Goal: Transaction & Acquisition: Obtain resource

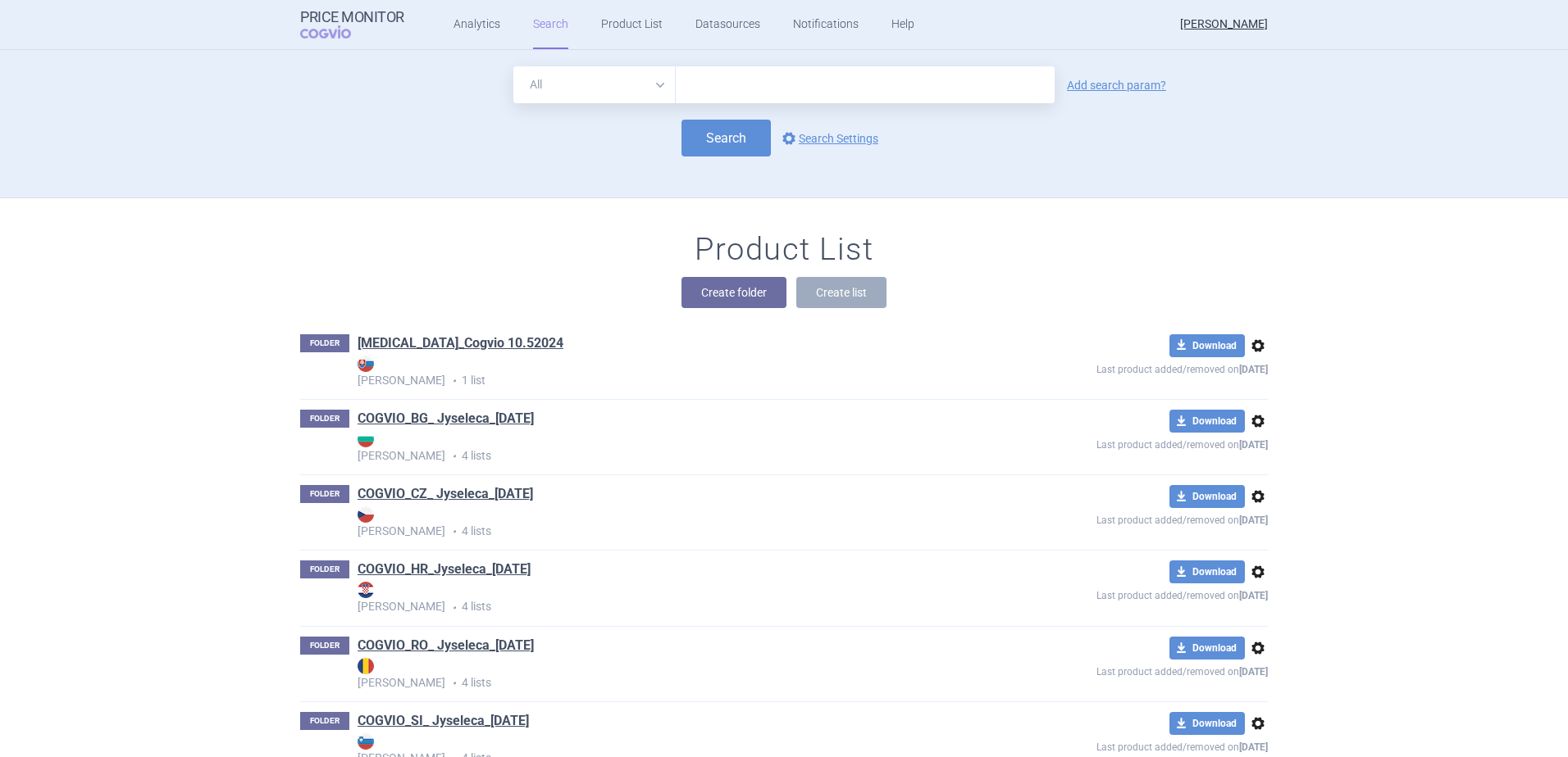
click at [773, 80] on input "text" at bounding box center [864, 85] width 379 height 37
type input "altuvoct"
click at [1096, 90] on link "Add search param?" at bounding box center [1116, 86] width 100 height 12
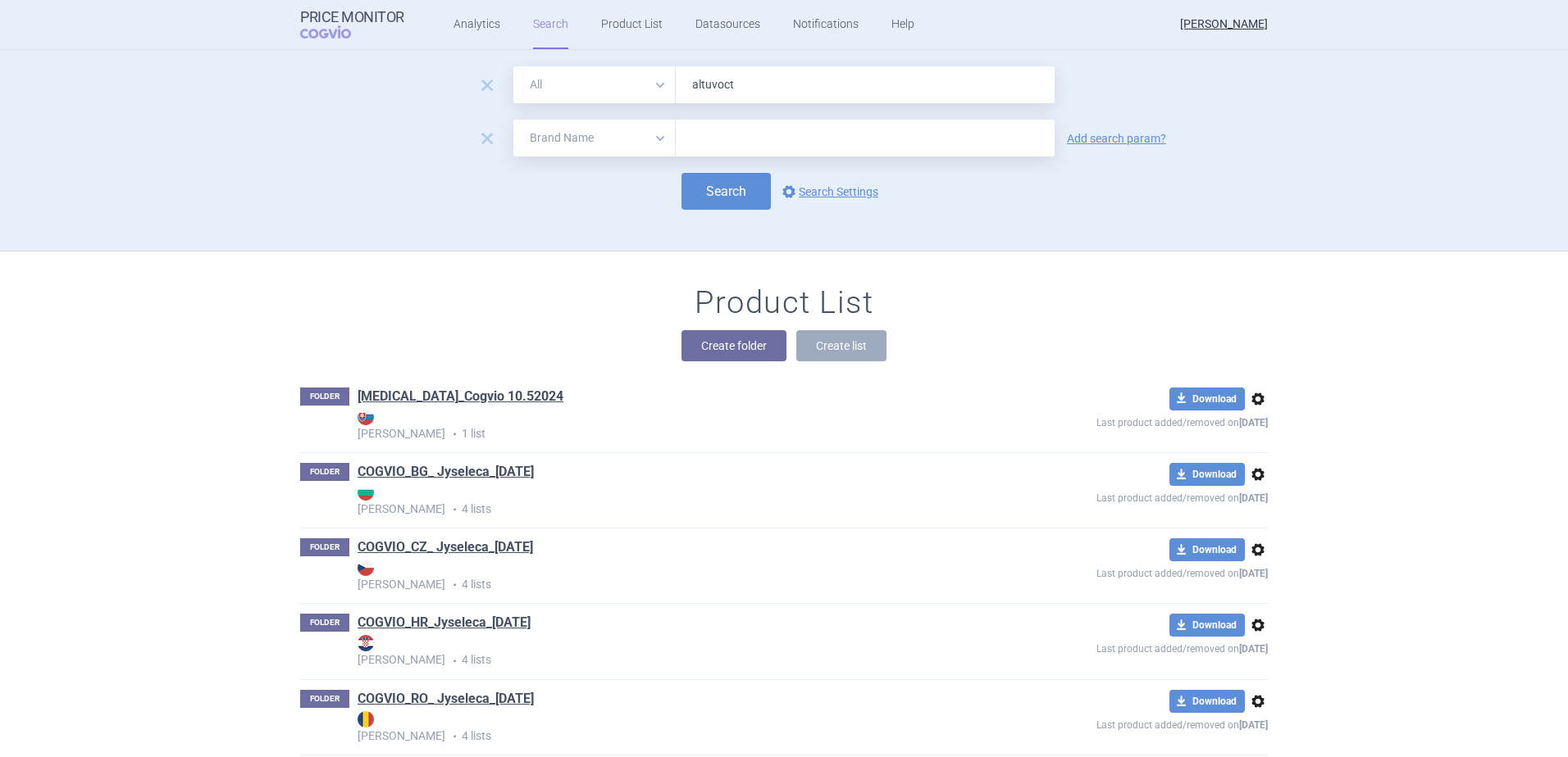
click at [650, 135] on select "All Brand Name ATC Company Active Substance Country Newer than" at bounding box center [594, 139] width 162 height 37
select select "country"
click at [513, 120] on select "All Brand Name ATC Company Active Substance Country Newer than" at bounding box center [594, 139] width 162 height 37
click at [771, 154] on form "remove All Brand Name ATC Company Active Substance Country Newer than altuvoct …" at bounding box center [784, 138] width 968 height 143
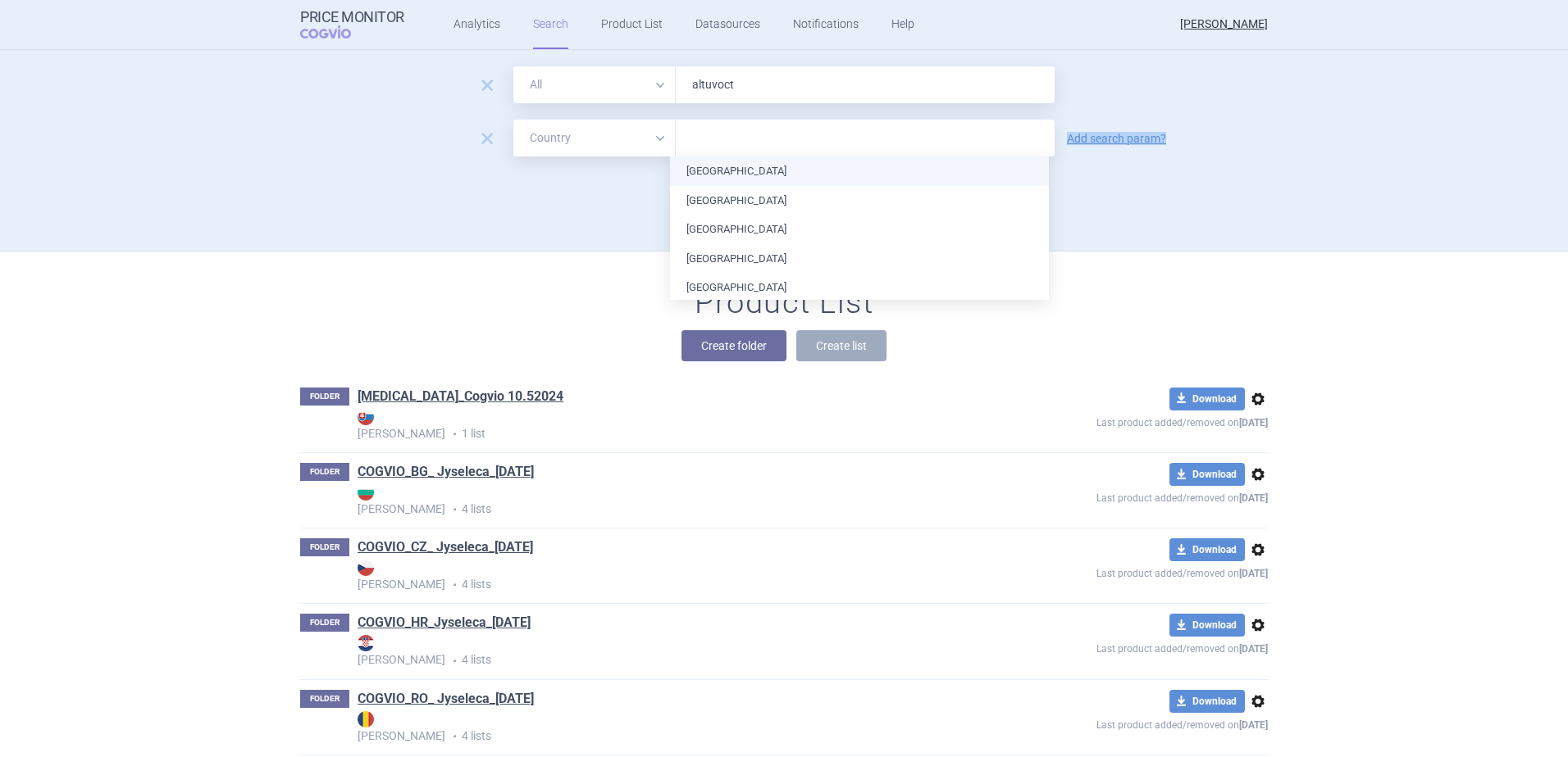
drag, startPoint x: 771, startPoint y: 154, endPoint x: 756, endPoint y: 140, distance: 20.5
click at [756, 140] on input "text" at bounding box center [864, 139] width 362 height 21
click at [742, 138] on input "text" at bounding box center [864, 139] width 362 height 21
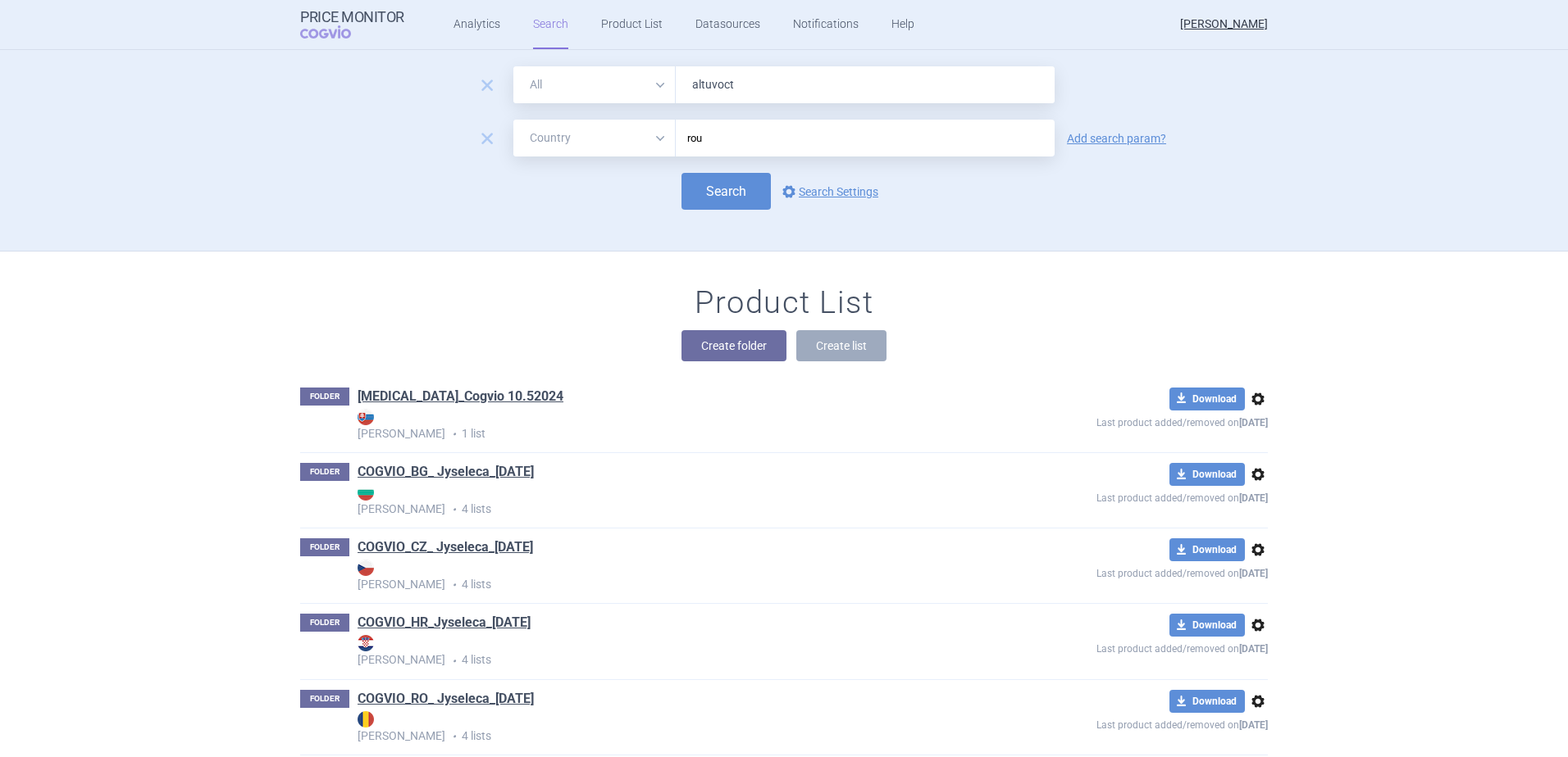
type input "ro"
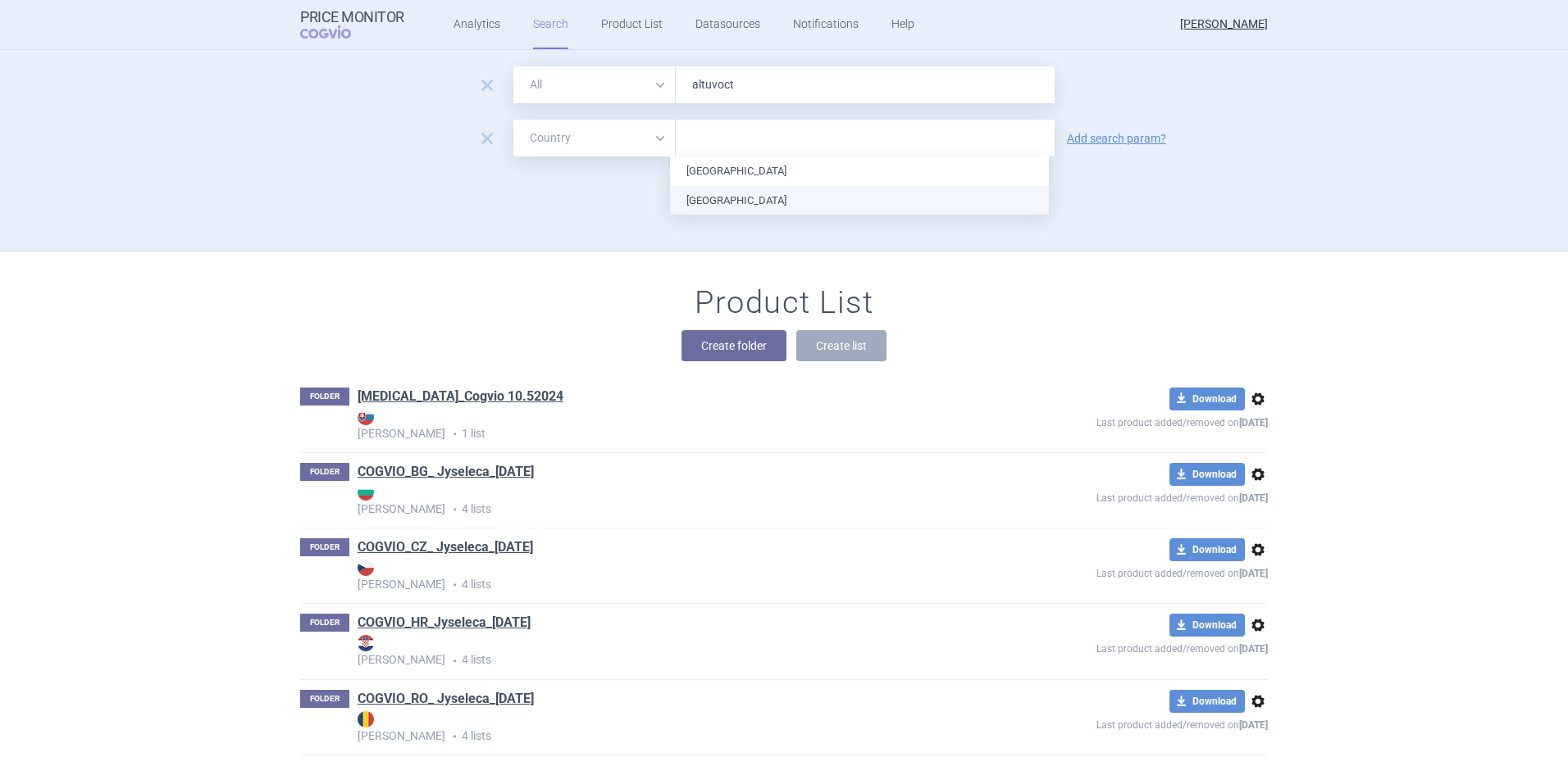
click at [706, 190] on ul "Croatia Romania" at bounding box center [860, 186] width 379 height 59
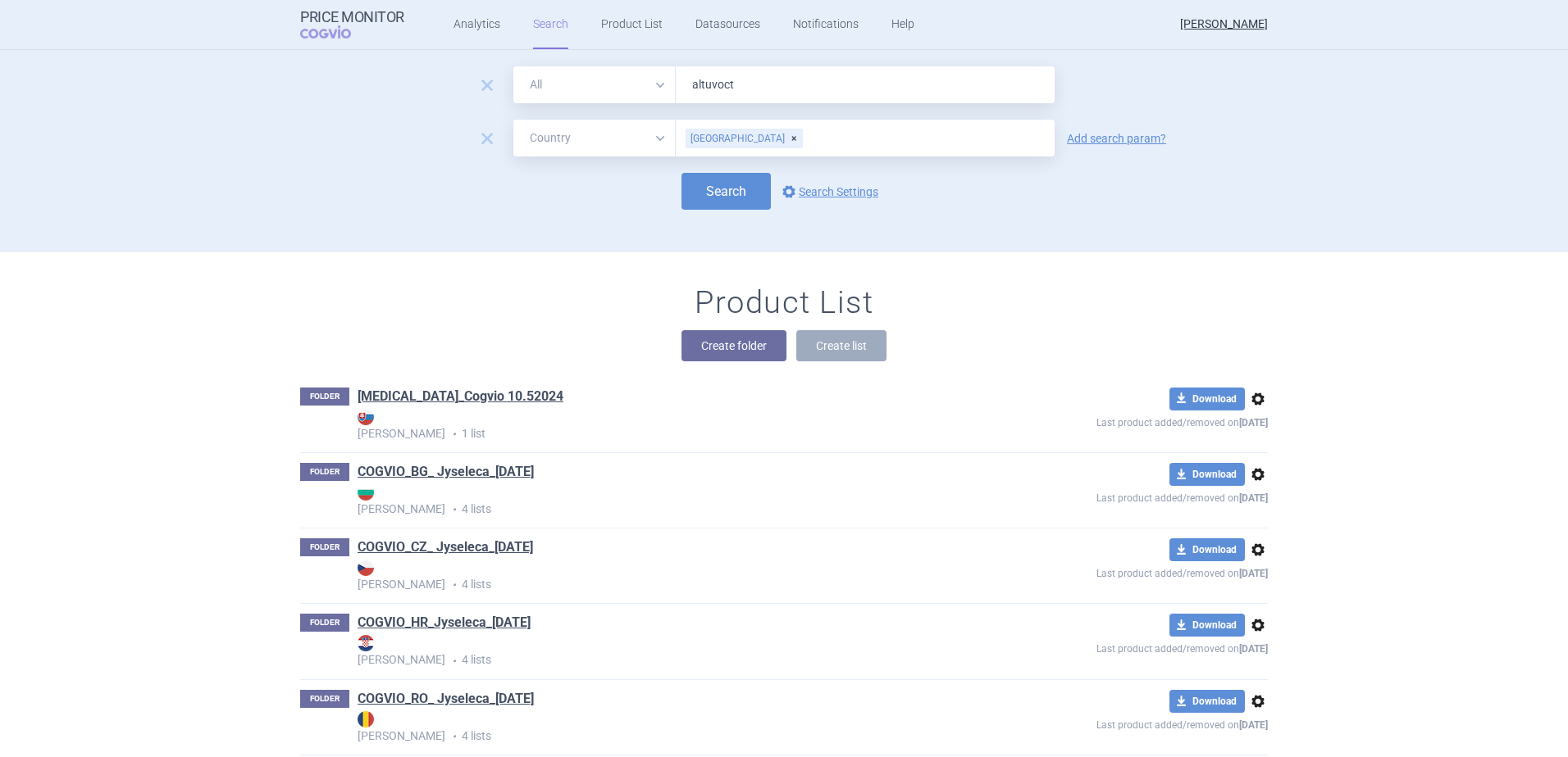
click at [1167, 182] on div "Search options Search Settings" at bounding box center [784, 191] width 968 height 37
click at [747, 183] on button "Search" at bounding box center [726, 191] width 90 height 37
select select "country"
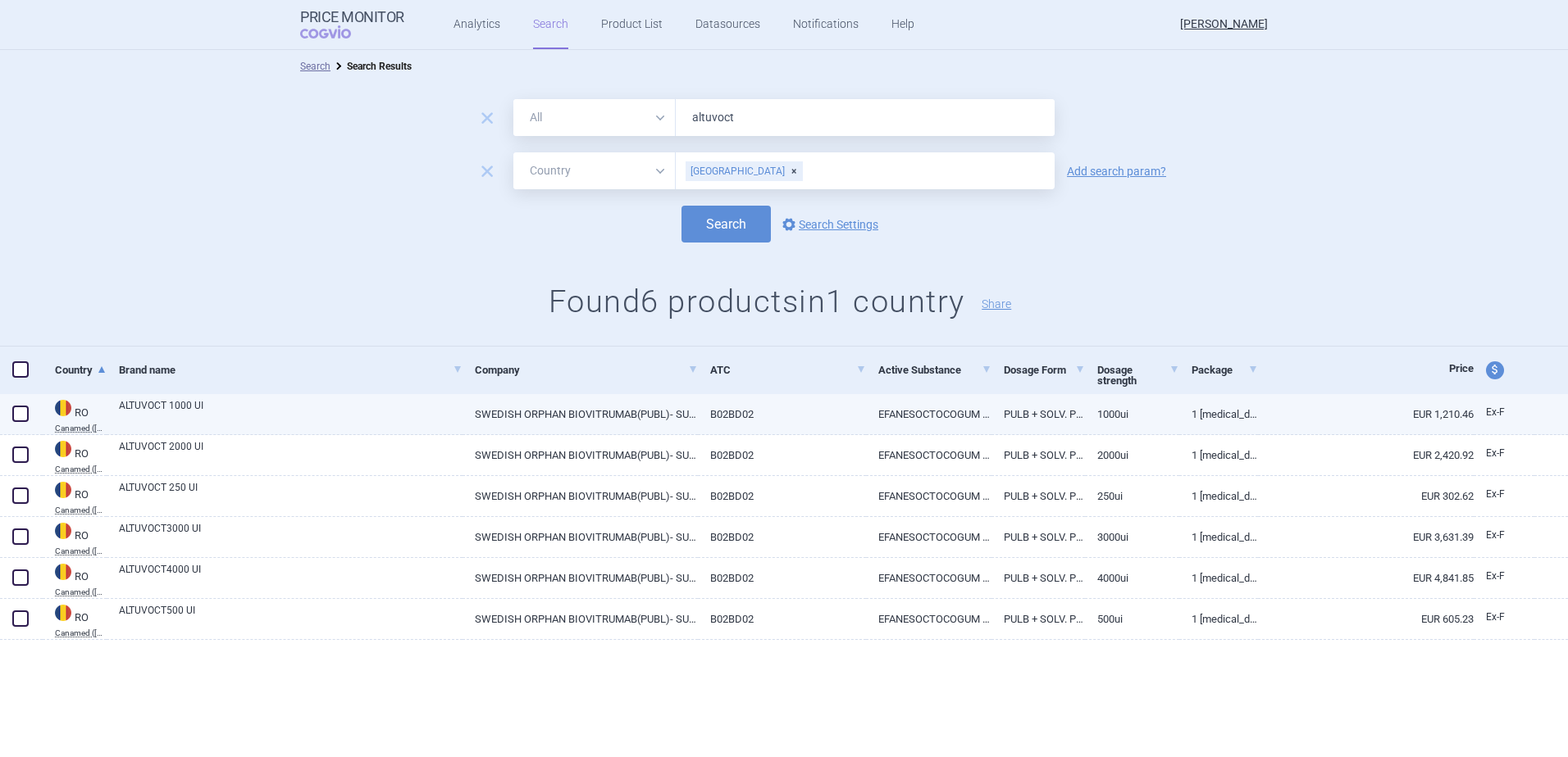
click at [82, 417] on link "RO Canamed (Legislatie.just.ro - Canamed Annex 1)" at bounding box center [75, 415] width 64 height 34
select select "EUR"
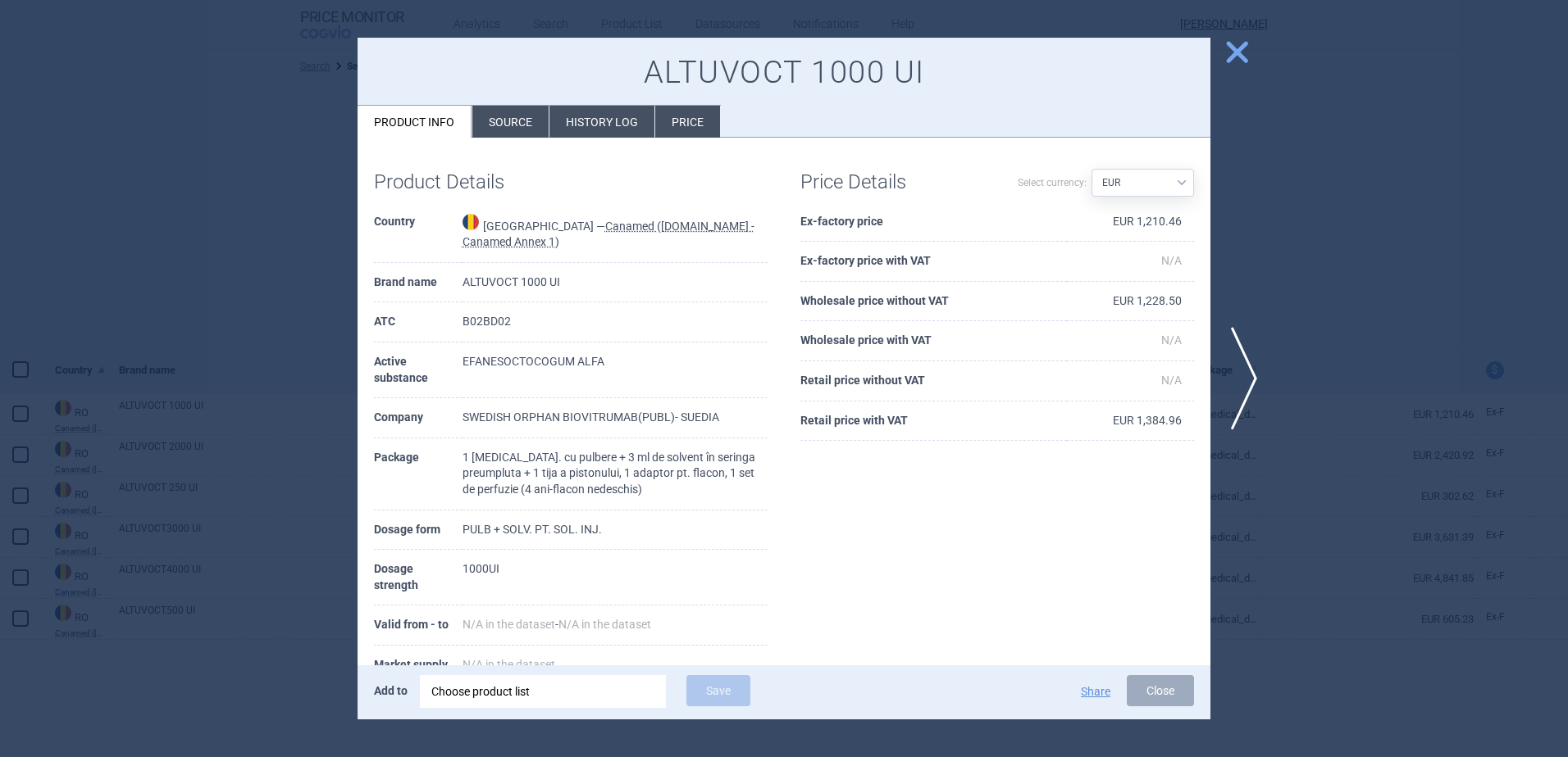
click at [504, 127] on li "Source" at bounding box center [510, 121] width 76 height 32
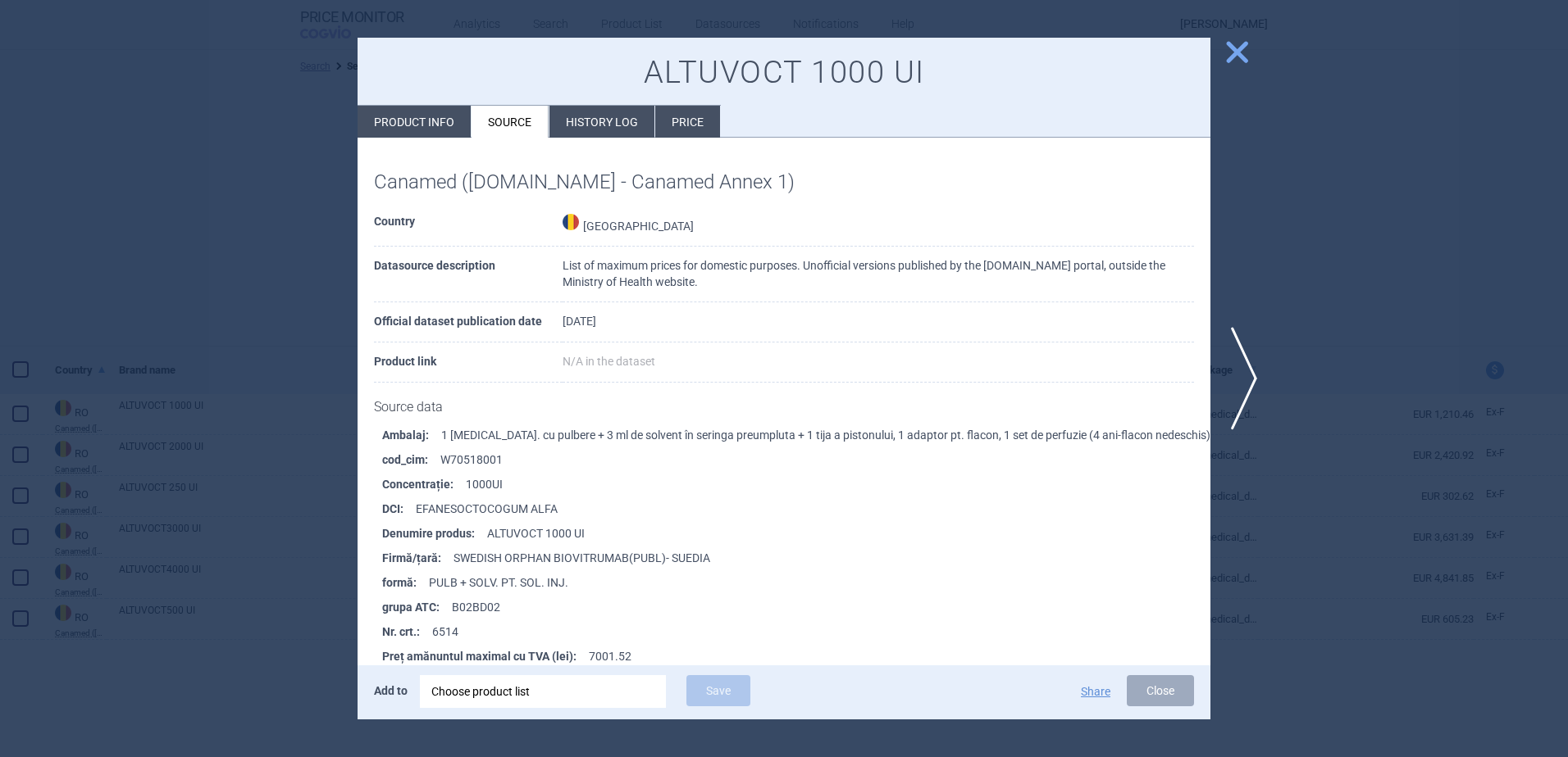
click at [1231, 46] on span "close" at bounding box center [1236, 52] width 28 height 28
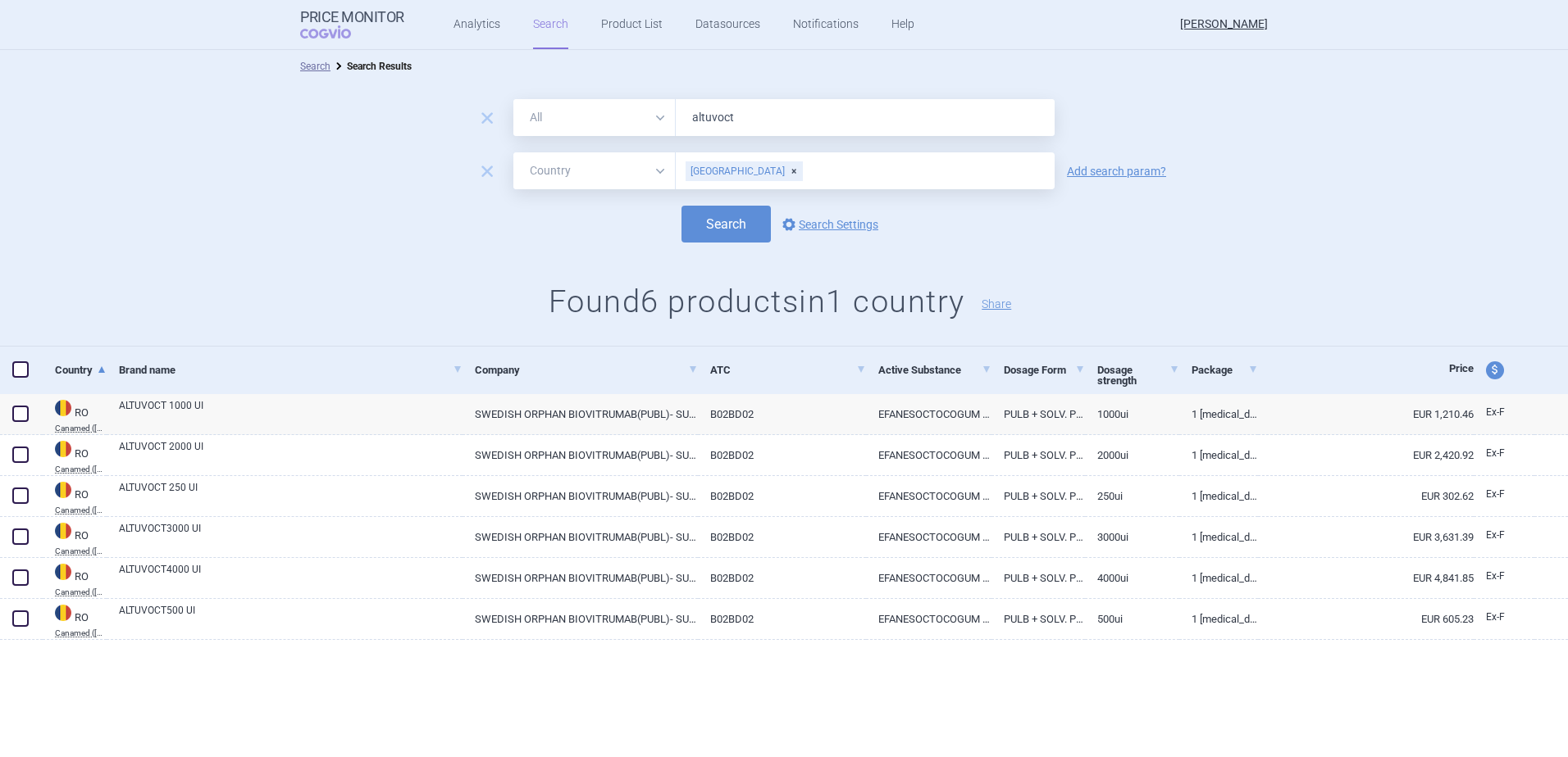
drag, startPoint x: 806, startPoint y: 112, endPoint x: 632, endPoint y: 116, distance: 174.0
click at [633, 116] on div "All Brand Name ATC Company Active Substance Country Newer than altuvoct" at bounding box center [784, 118] width 542 height 37
click at [712, 216] on button "Search" at bounding box center [726, 224] width 90 height 37
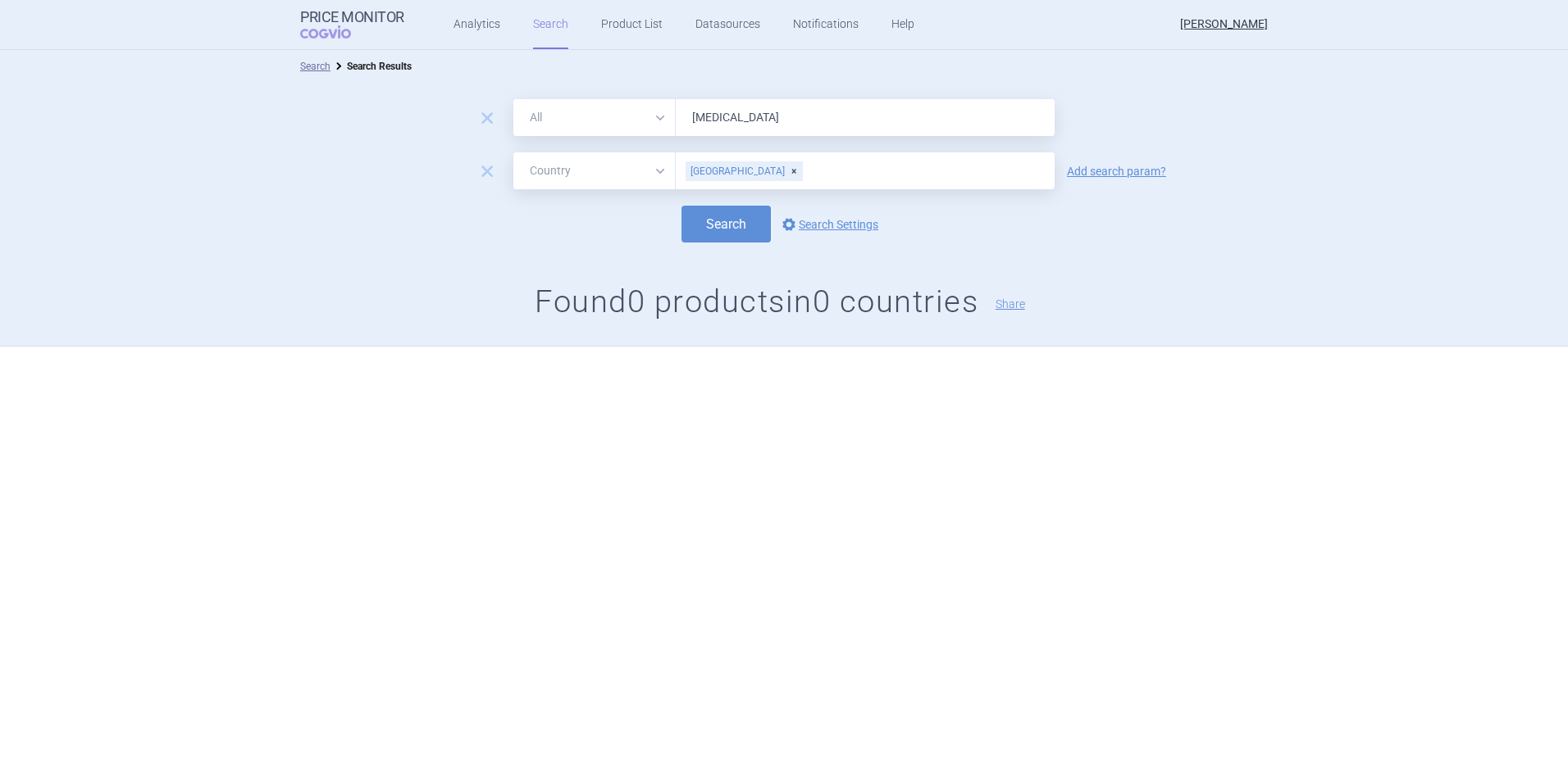
drag, startPoint x: 752, startPoint y: 123, endPoint x: 686, endPoint y: 112, distance: 66.9
click at [686, 112] on input "zynlonta" at bounding box center [864, 118] width 379 height 37
type input "altuvoct"
click at [738, 234] on button "Search" at bounding box center [726, 224] width 90 height 37
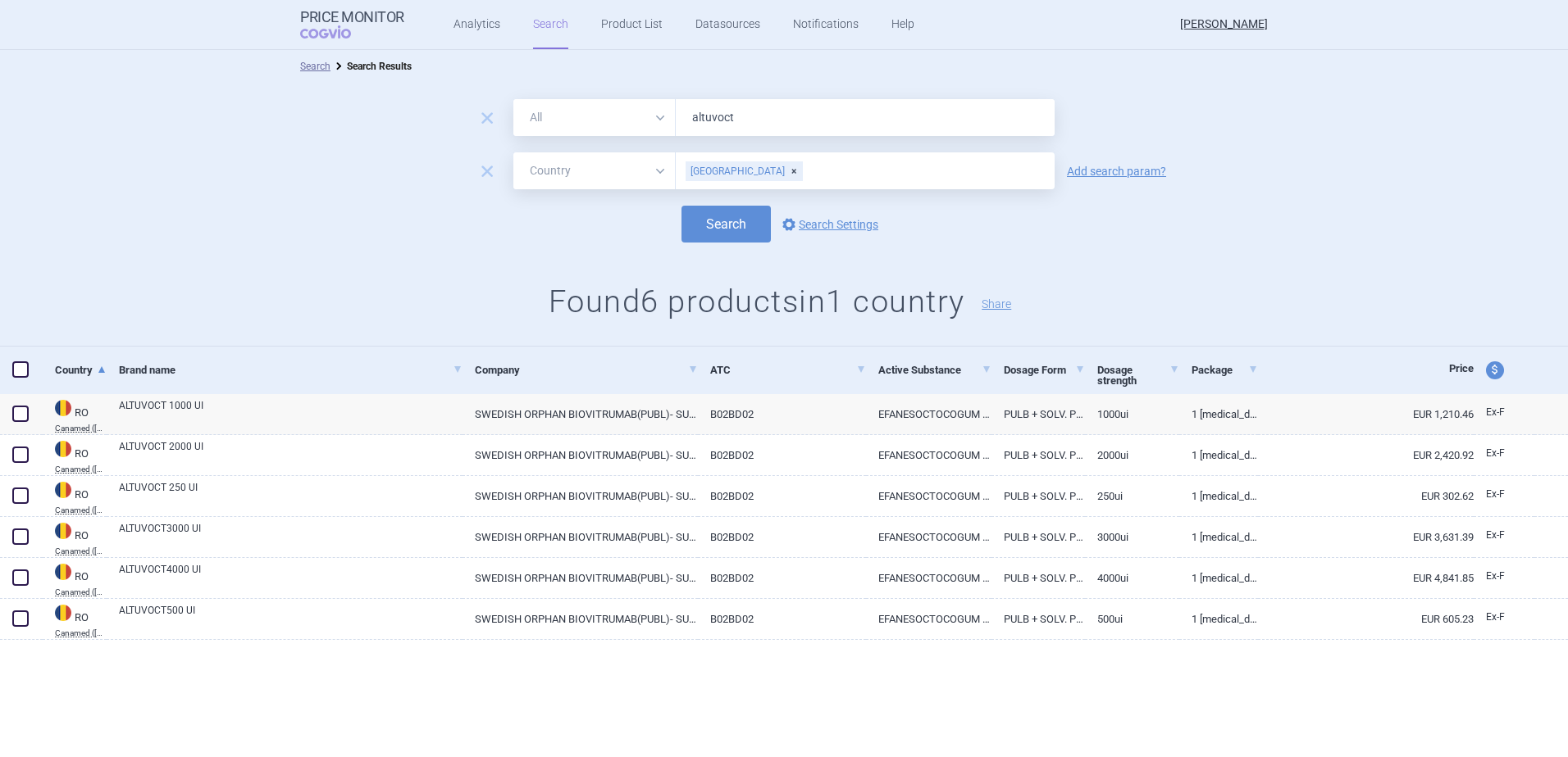
click at [21, 368] on span at bounding box center [20, 370] width 17 height 17
checkbox input "true"
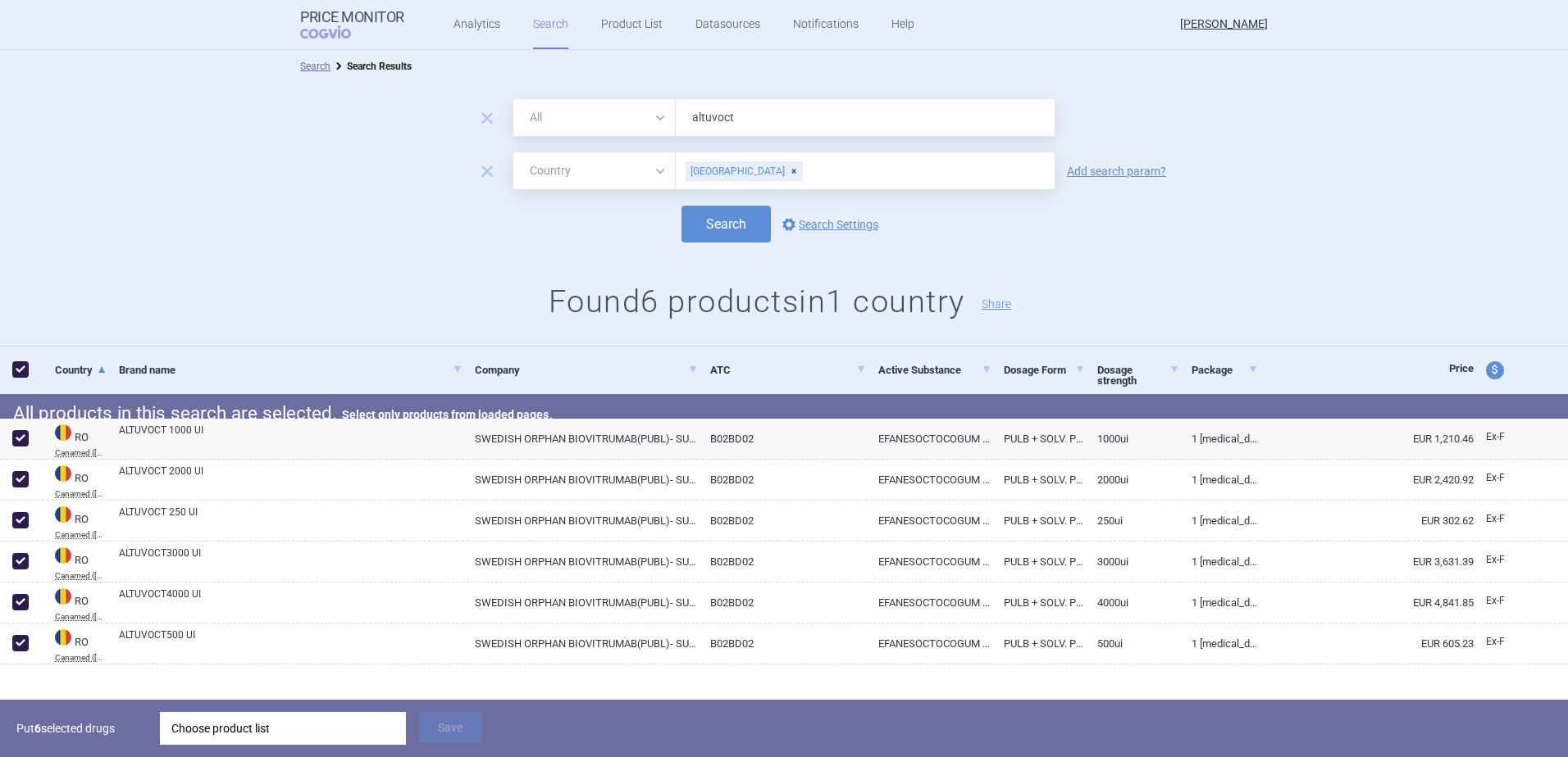
click at [359, 725] on div "Choose product list" at bounding box center [283, 729] width 223 height 33
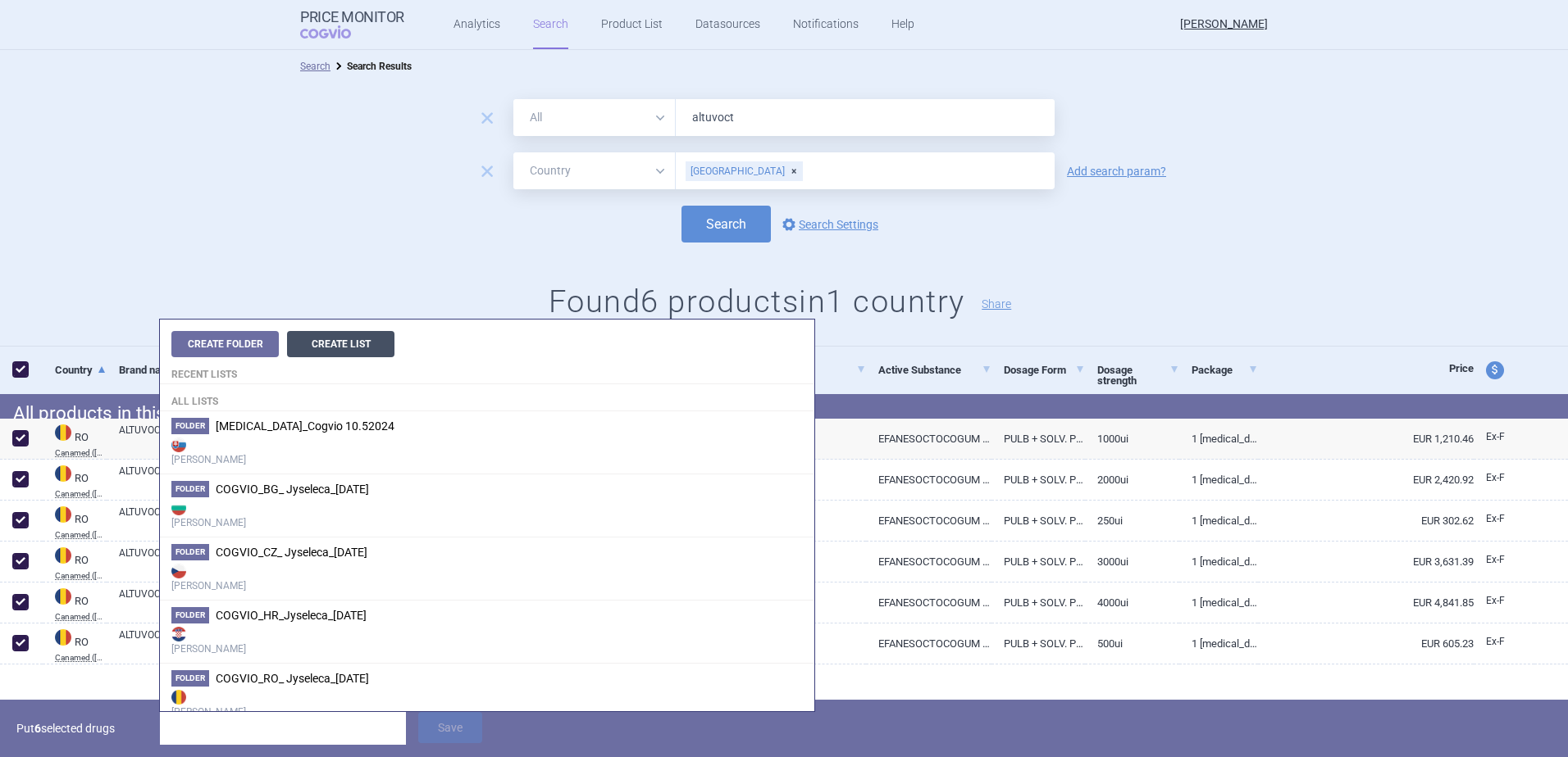
click at [313, 339] on button "Create List" at bounding box center [341, 344] width 107 height 26
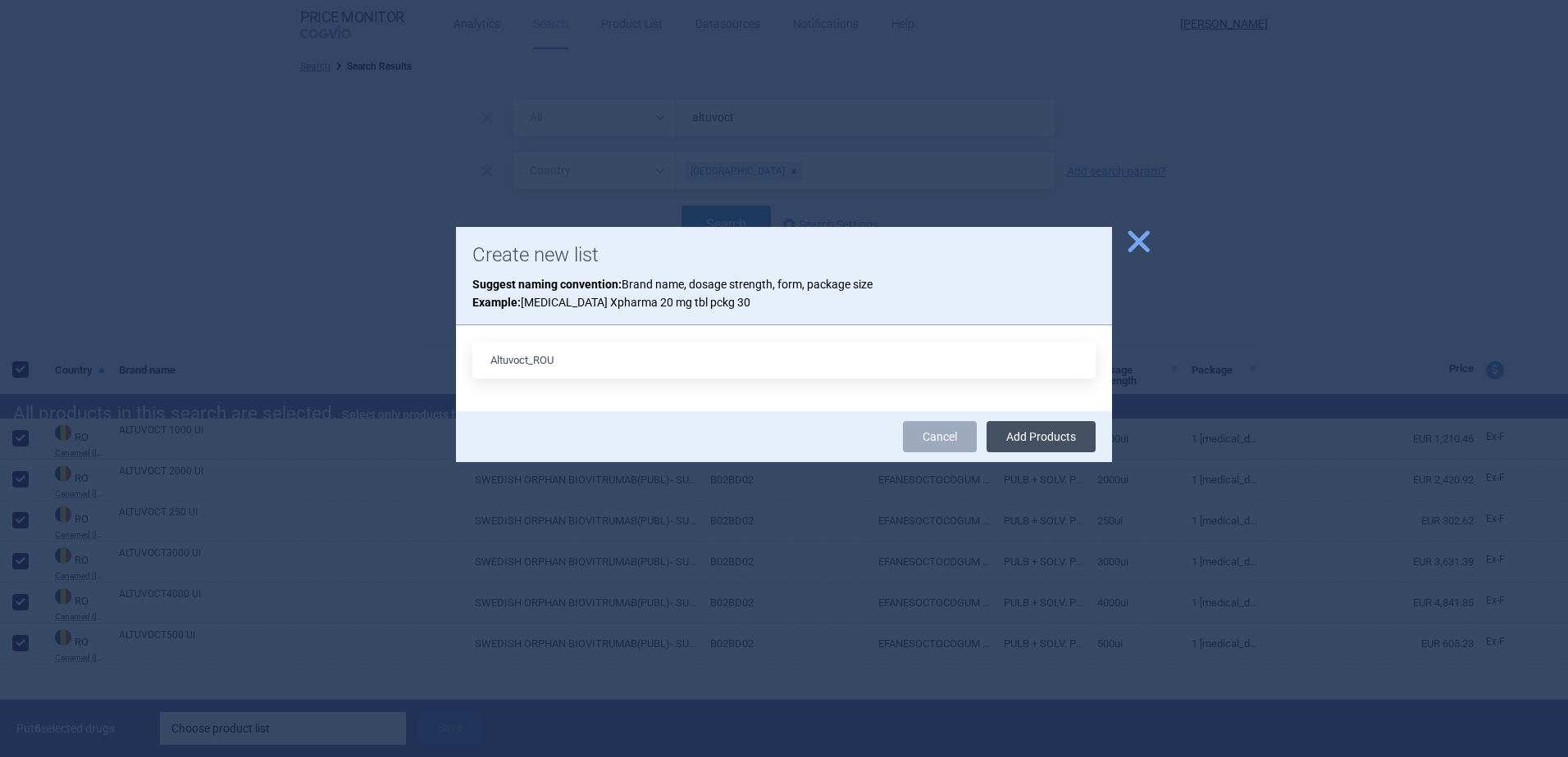
type input "Altuvoct_ROU"
click at [1051, 432] on button "Add Products" at bounding box center [1041, 437] width 109 height 31
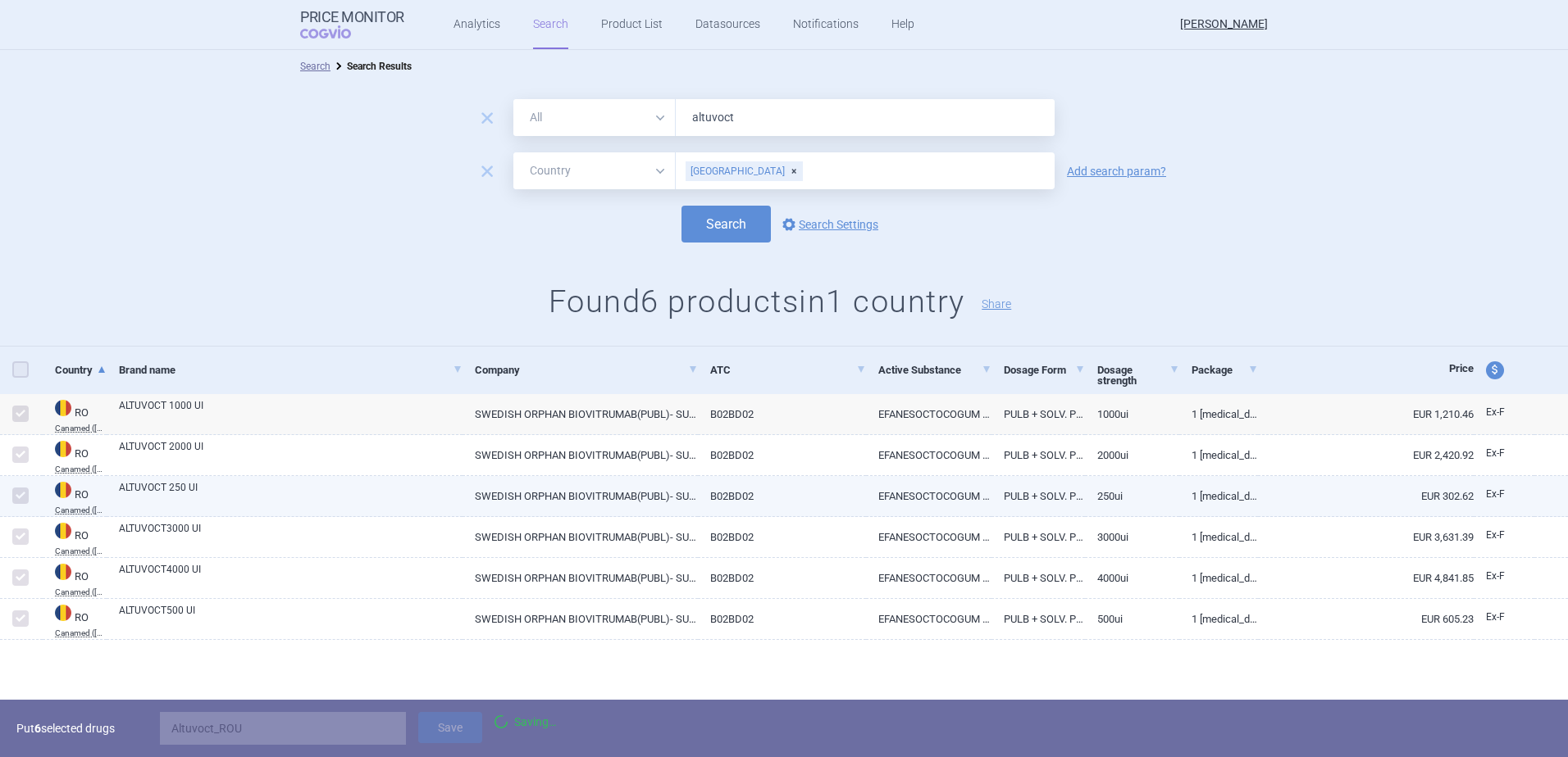
checkbox input "false"
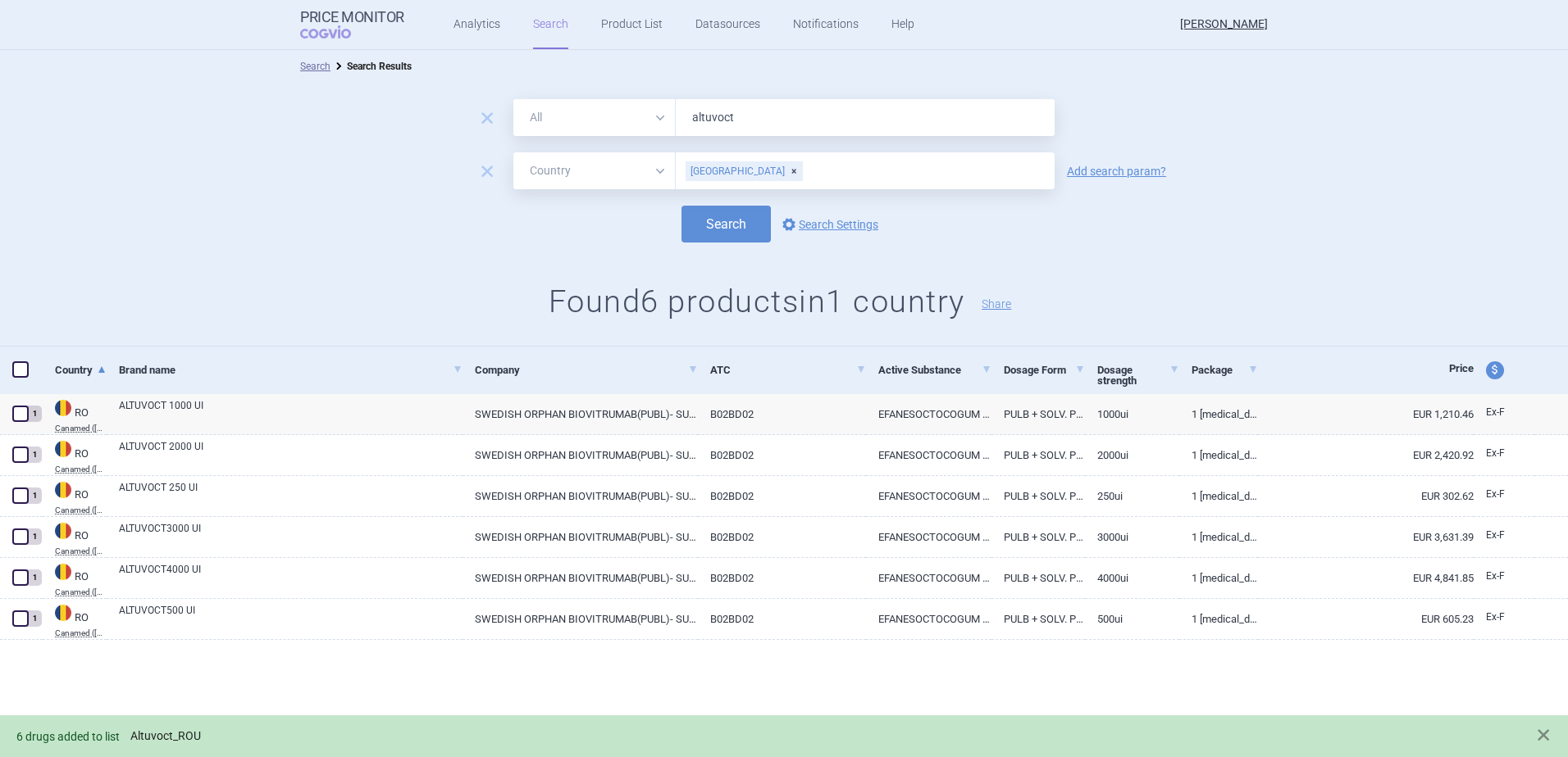
click at [167, 733] on link "Altuvoct_ROU" at bounding box center [166, 737] width 70 height 14
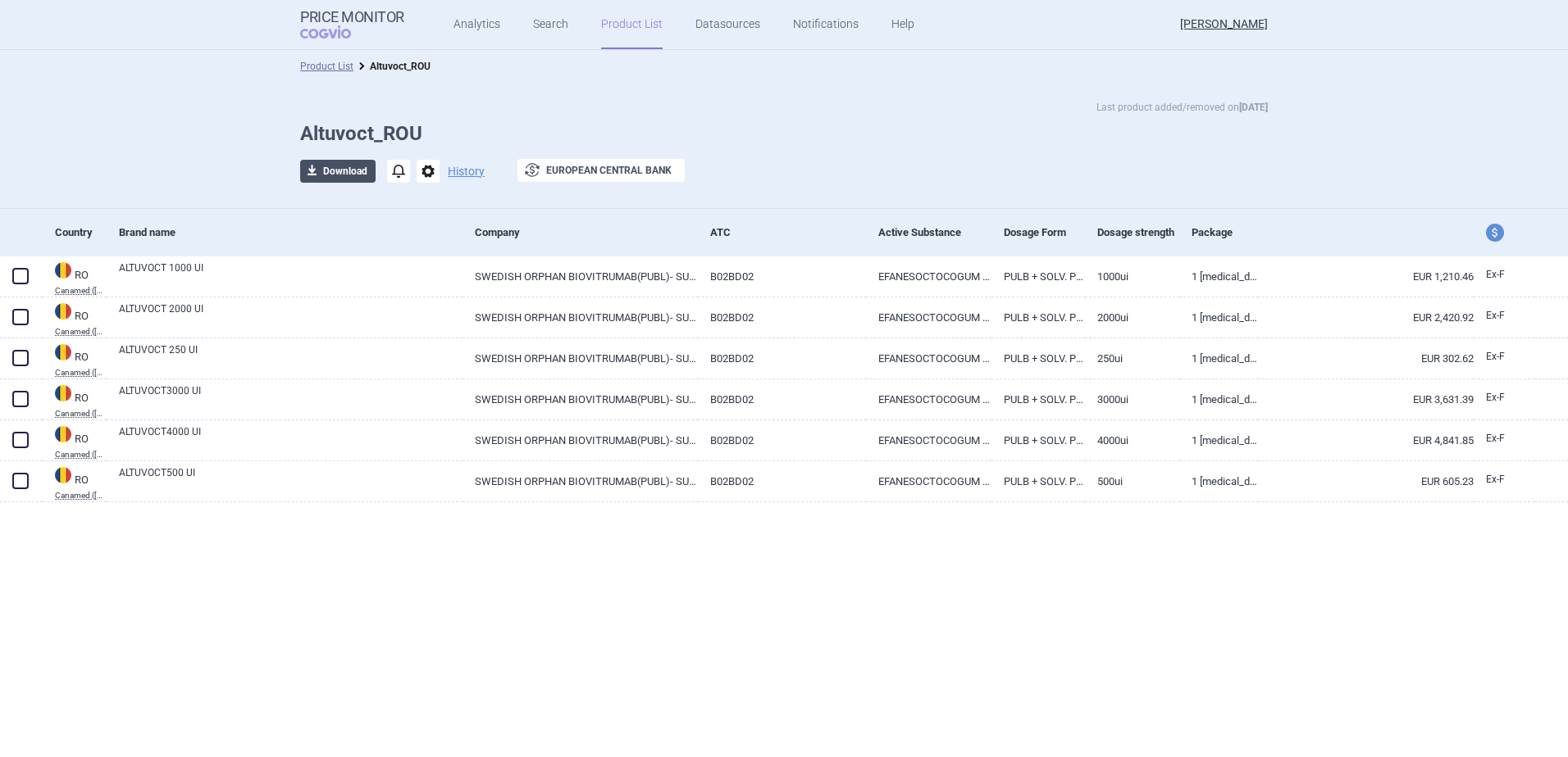
click at [326, 168] on button "download Download" at bounding box center [338, 172] width 75 height 23
select select "EUR"
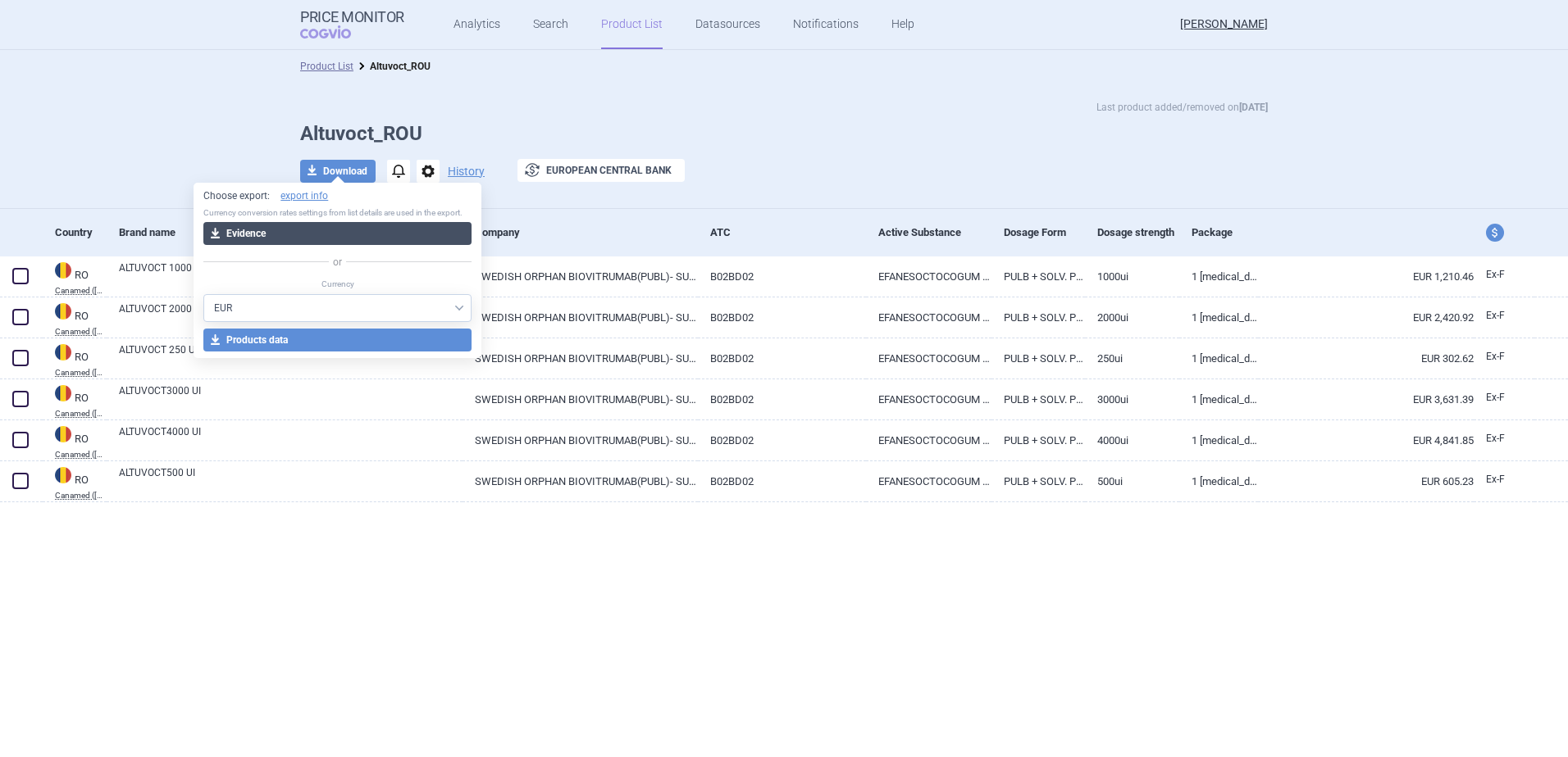
click at [236, 229] on button "download Evidence" at bounding box center [337, 234] width 268 height 23
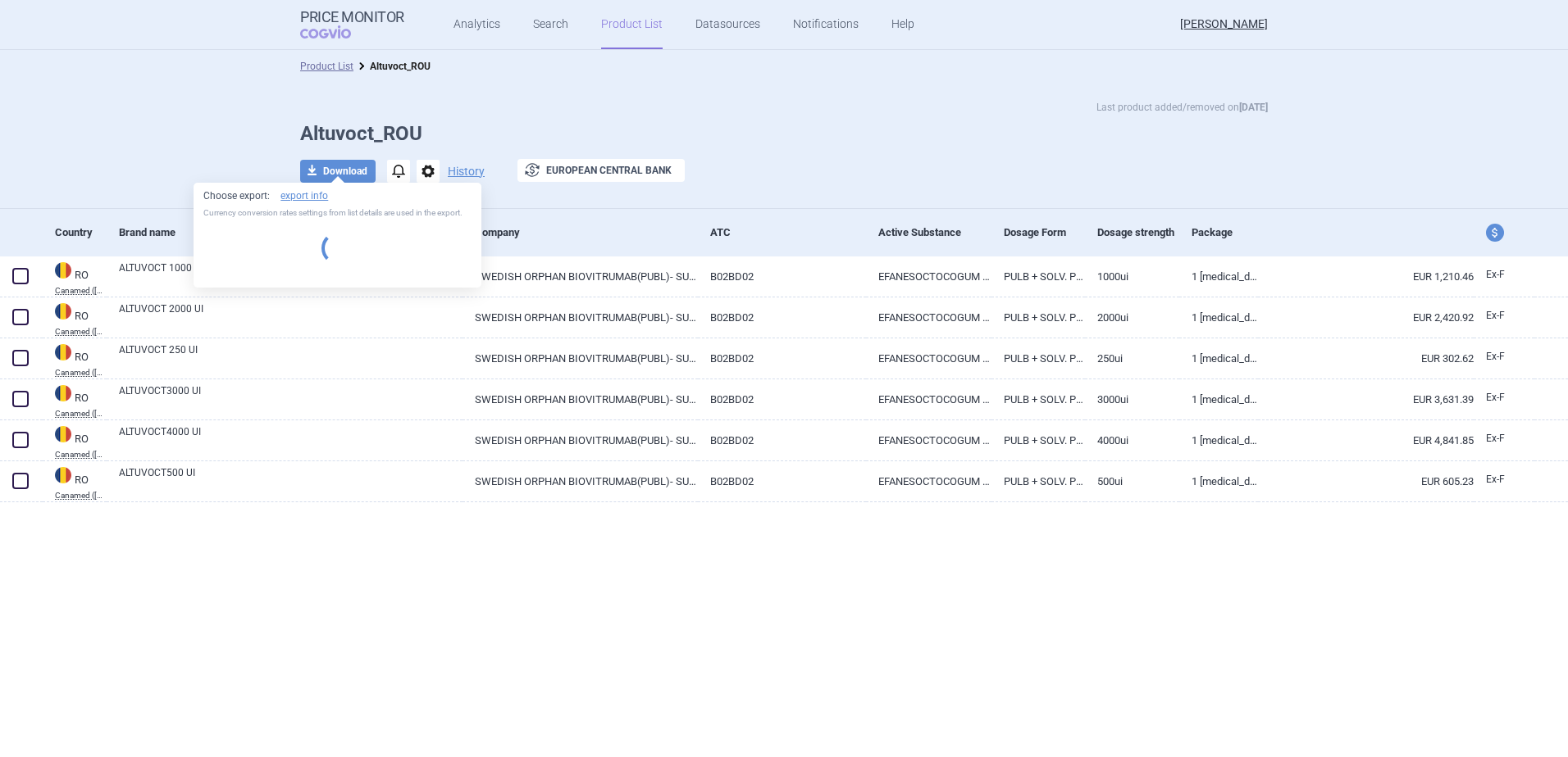
select select "EUR"
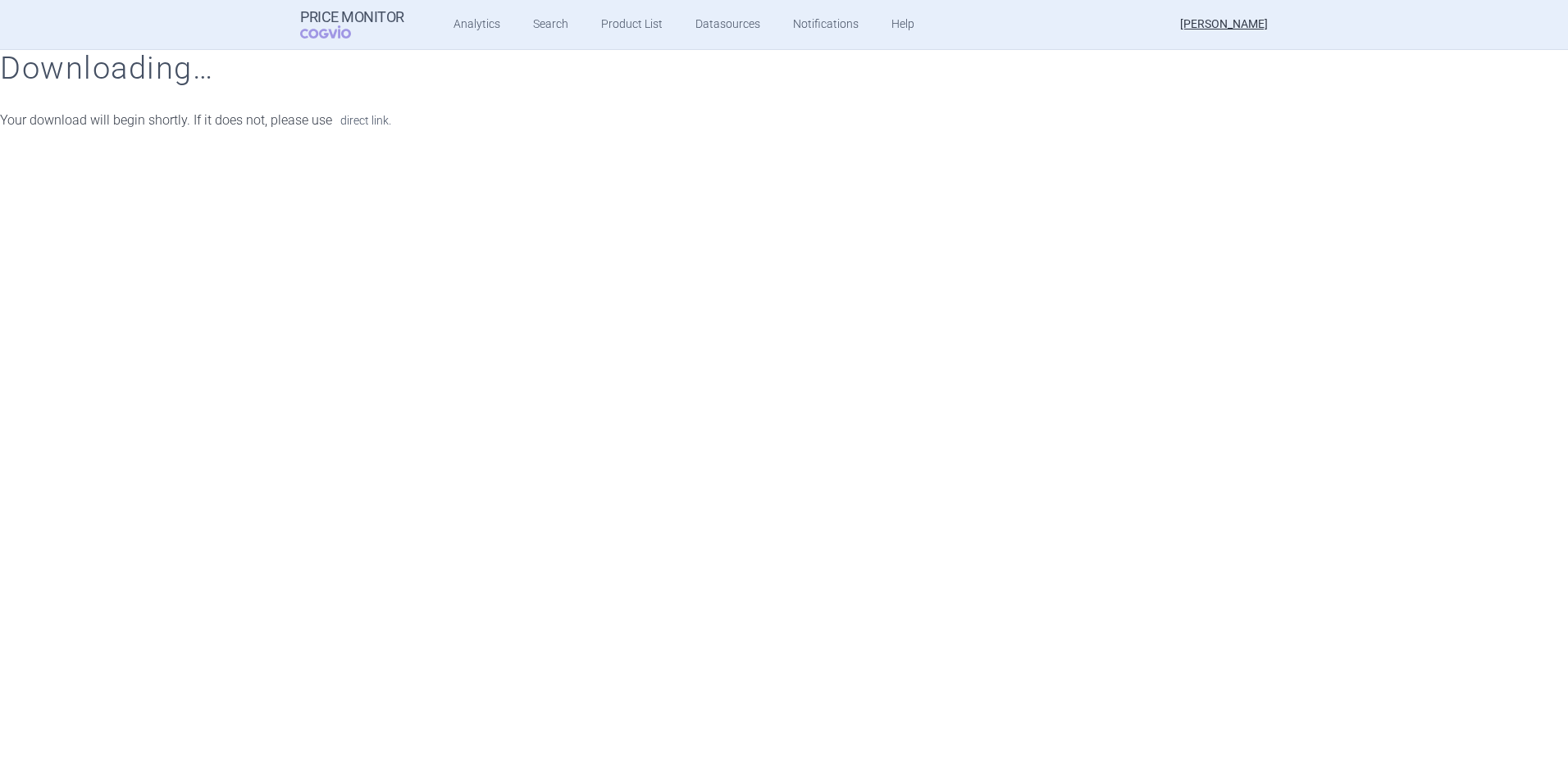
click at [362, 122] on link "direct link." at bounding box center [366, 121] width 51 height 12
